Goal: Information Seeking & Learning: Understand process/instructions

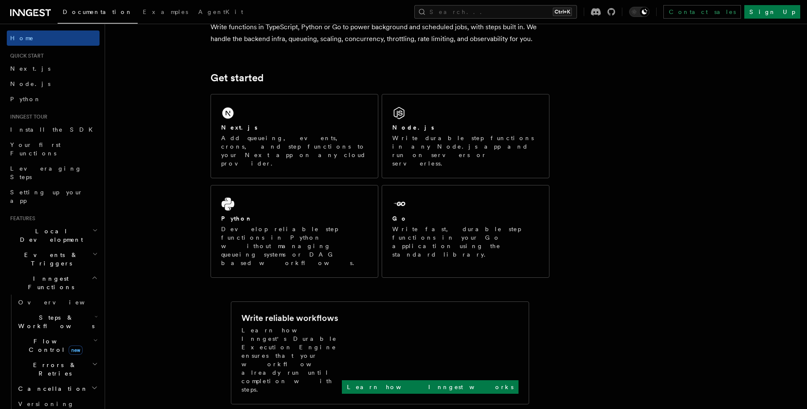
scroll to position [84, 0]
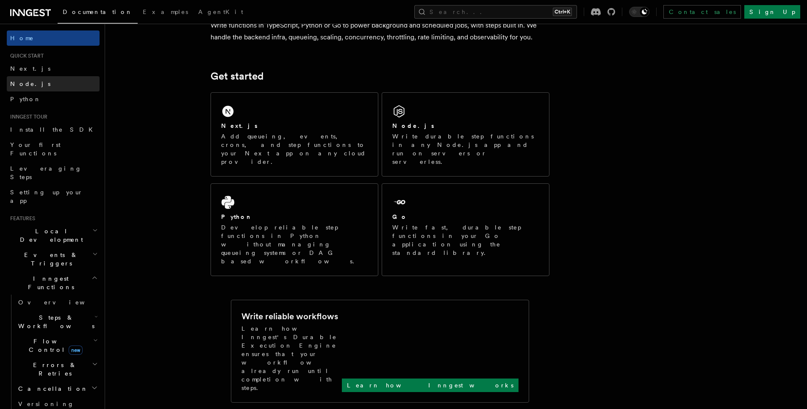
click at [46, 82] on link "Node.js" at bounding box center [53, 83] width 93 height 15
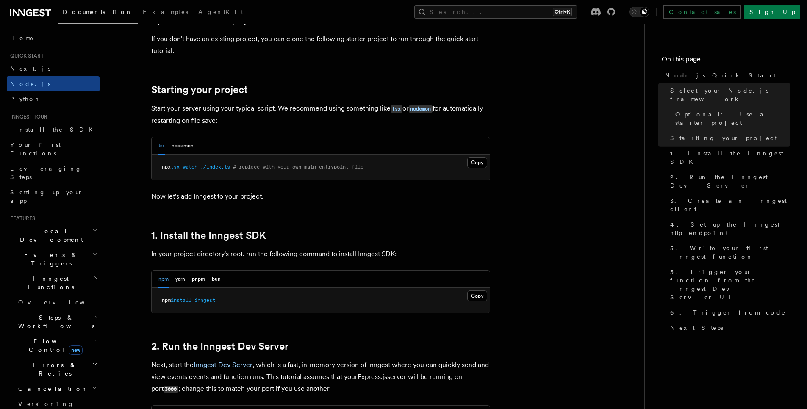
scroll to position [375, 0]
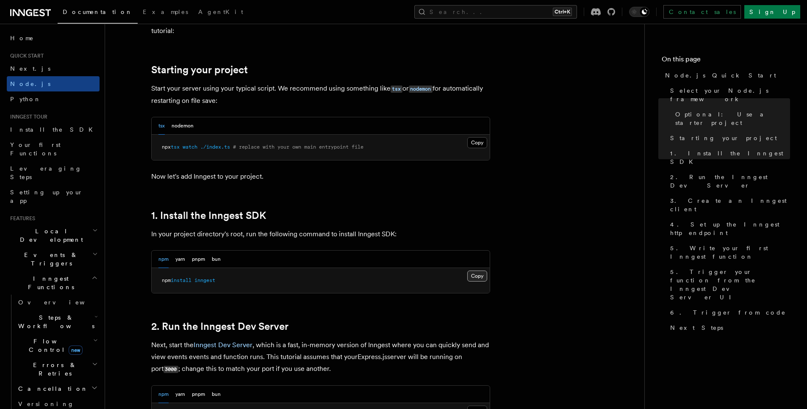
click at [469, 276] on button "Copy Copied" at bounding box center [477, 276] width 20 height 11
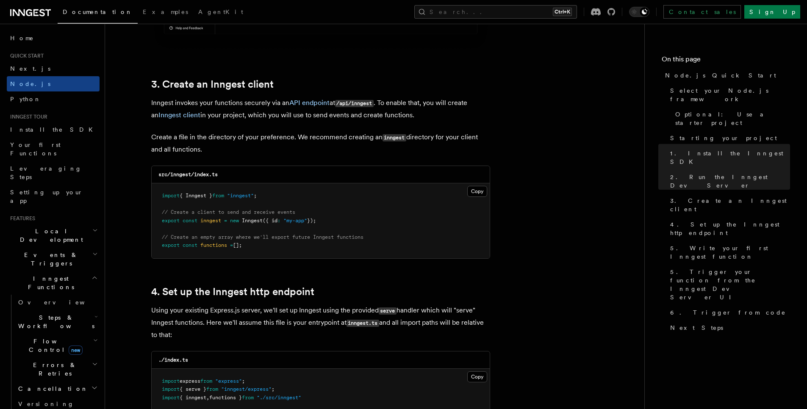
scroll to position [1035, 0]
click at [481, 191] on button "Copy Copied" at bounding box center [477, 190] width 20 height 11
